Goal: Find specific page/section: Find specific page/section

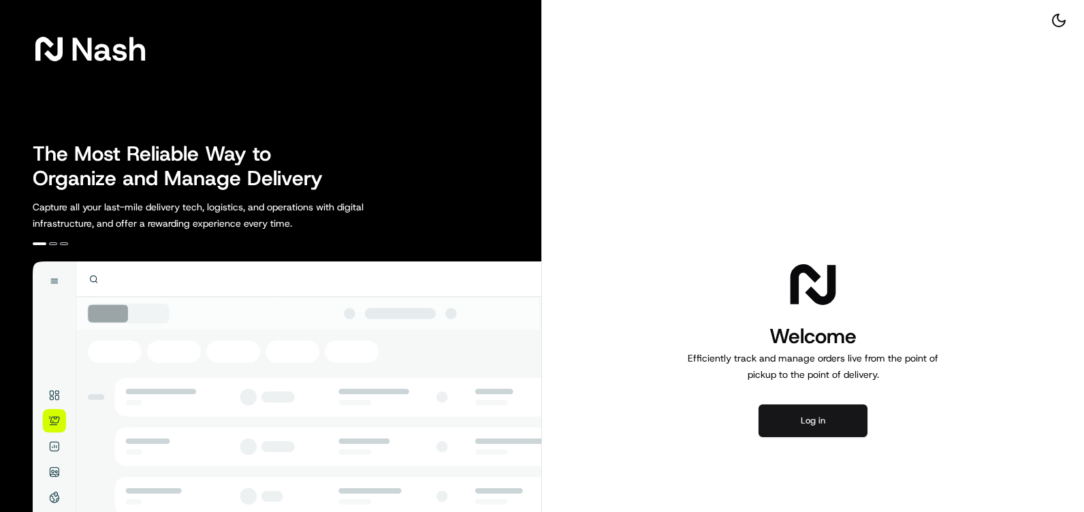
click at [808, 419] on button "Log in" at bounding box center [812, 420] width 109 height 33
click at [800, 413] on button "Log in" at bounding box center [812, 420] width 109 height 33
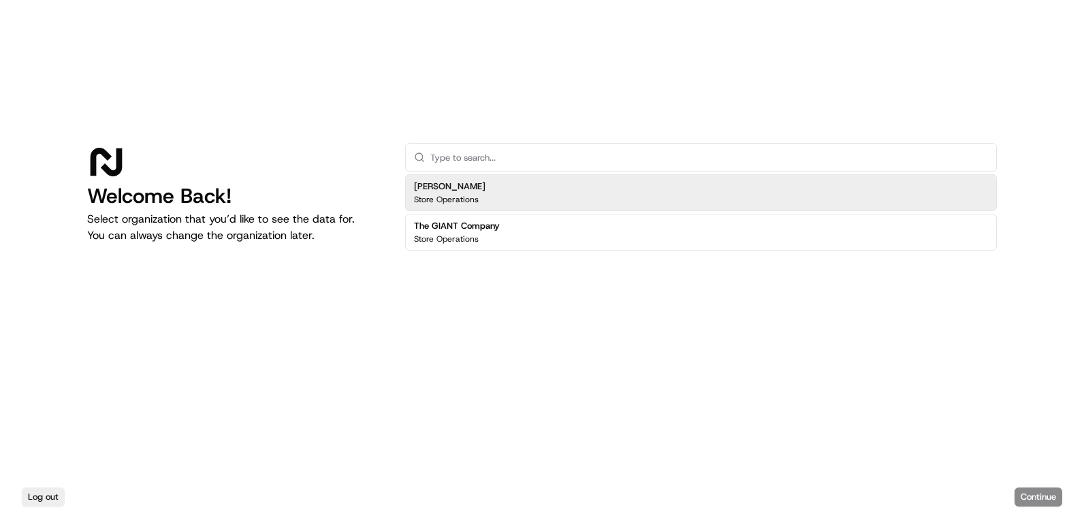
click at [547, 189] on div "Martin's Store Operations" at bounding box center [700, 192] width 591 height 37
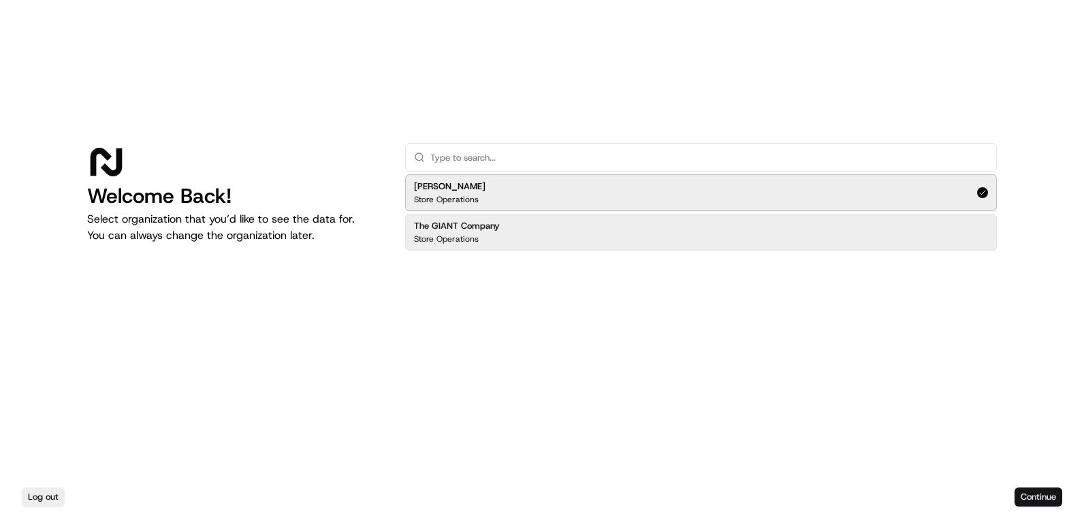
click at [1052, 501] on button "Continue" at bounding box center [1038, 496] width 48 height 19
